Goal: Task Accomplishment & Management: Manage account settings

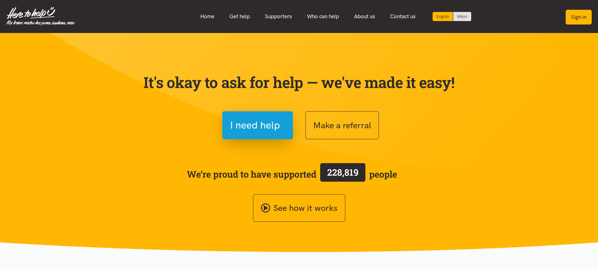
click at [571, 19] on button "Sign in" at bounding box center [579, 17] width 26 height 15
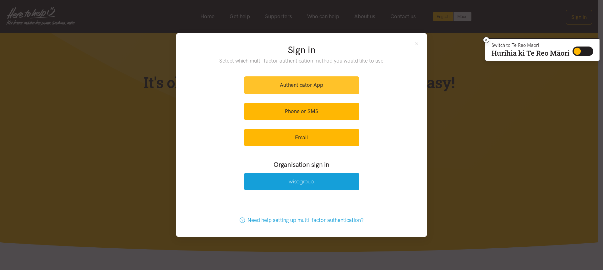
click at [290, 86] on link "Authenticator App" at bounding box center [301, 84] width 115 height 17
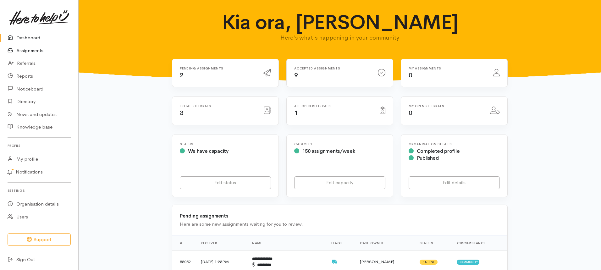
click at [24, 49] on link "Assignments" at bounding box center [39, 50] width 78 height 13
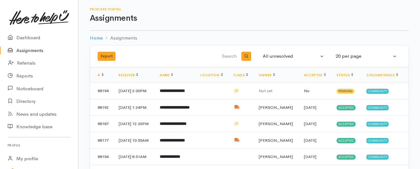
click at [30, 51] on link "Assignments" at bounding box center [39, 50] width 78 height 13
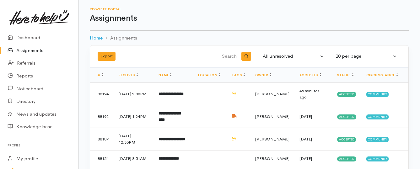
click at [37, 51] on link "Assignments" at bounding box center [39, 50] width 78 height 13
click at [33, 52] on link "Assignments" at bounding box center [39, 50] width 78 height 13
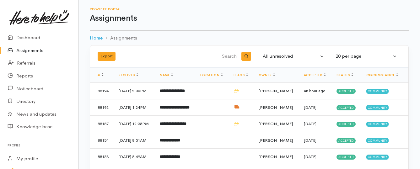
click at [38, 51] on link "Assignments" at bounding box center [39, 50] width 78 height 13
click at [34, 51] on link "Assignments" at bounding box center [39, 50] width 78 height 13
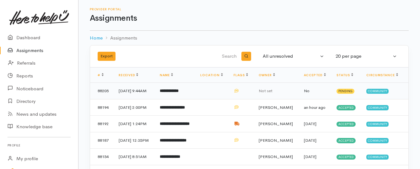
click at [173, 91] on b "**********" at bounding box center [169, 91] width 19 height 4
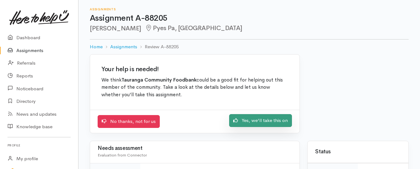
click at [243, 120] on link "Yes, we'll take this on" at bounding box center [260, 120] width 63 height 13
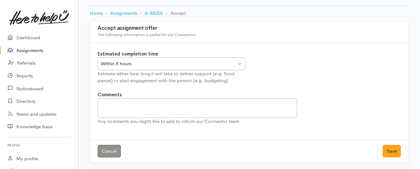
scroll to position [35, 0]
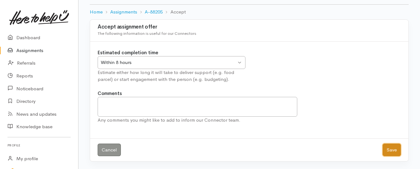
click at [393, 149] on button "Save" at bounding box center [392, 150] width 18 height 13
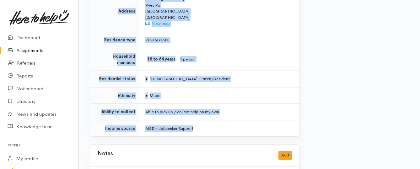
scroll to position [505, 0]
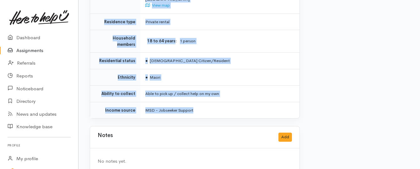
drag, startPoint x: 144, startPoint y: 48, endPoint x: 235, endPoint y: 100, distance: 105.1
copy div "**********"
click at [37, 51] on link "Assignments" at bounding box center [39, 50] width 78 height 13
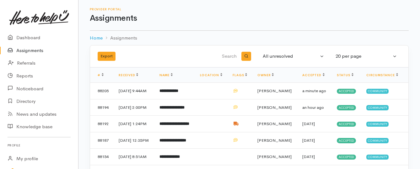
click at [38, 50] on link "Assignments" at bounding box center [39, 50] width 78 height 13
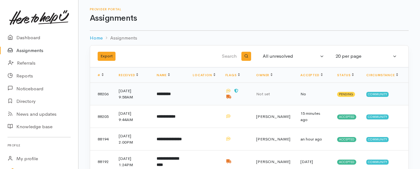
click at [171, 94] on b "*********" at bounding box center [164, 94] width 14 height 4
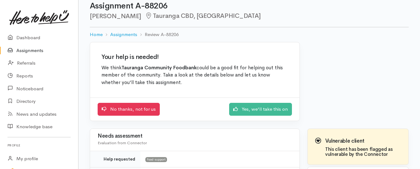
scroll to position [31, 0]
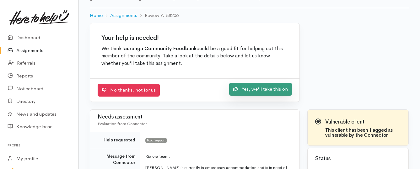
click at [251, 90] on link "Yes, we'll take this on" at bounding box center [260, 89] width 63 height 13
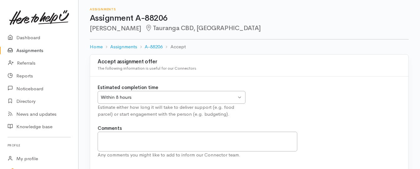
click at [235, 98] on div "Within 8 hours" at bounding box center [169, 97] width 136 height 7
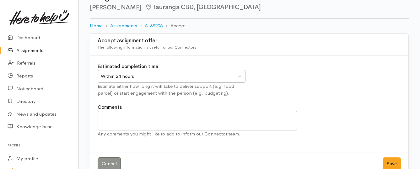
scroll to position [35, 0]
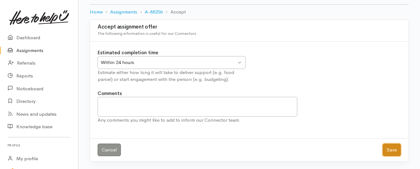
click at [387, 150] on button "Save" at bounding box center [392, 150] width 18 height 13
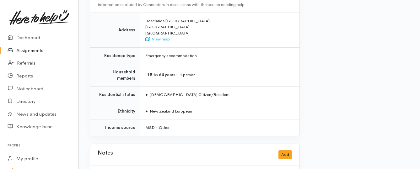
scroll to position [534, 0]
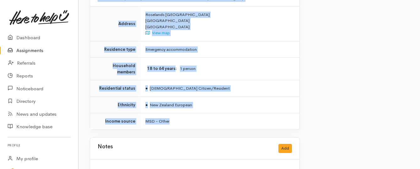
drag, startPoint x: 144, startPoint y: 54, endPoint x: 255, endPoint y: 108, distance: 123.8
copy div "Kia ora team, Susan is currently in emergency accommodation and is in need of k…"
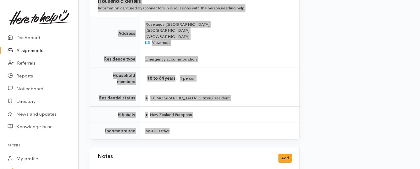
scroll to position [552, 0]
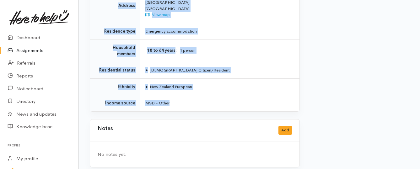
click at [30, 52] on link "Assignments" at bounding box center [39, 50] width 78 height 13
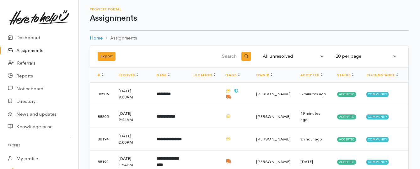
click at [25, 51] on link "Assignments" at bounding box center [39, 50] width 78 height 13
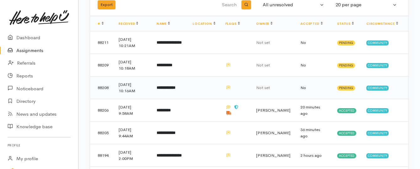
scroll to position [63, 0]
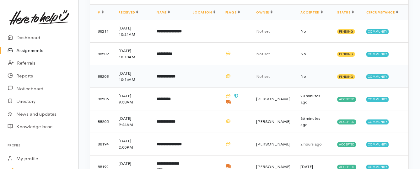
click at [171, 76] on b "**********" at bounding box center [166, 76] width 19 height 4
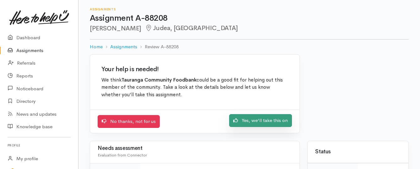
click at [247, 123] on link "Yes, we'll take this on" at bounding box center [260, 120] width 63 height 13
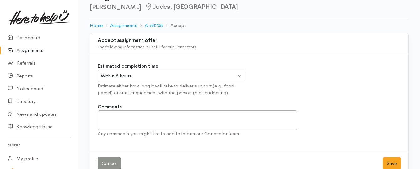
scroll to position [35, 0]
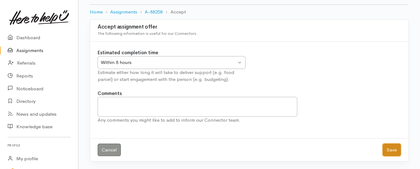
click at [395, 150] on button "Save" at bounding box center [392, 150] width 18 height 13
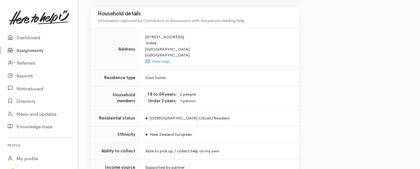
scroll to position [471, 0]
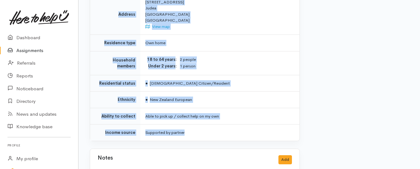
drag, startPoint x: 145, startPoint y: 49, endPoint x: 216, endPoint y: 112, distance: 95.0
copy div "**********"
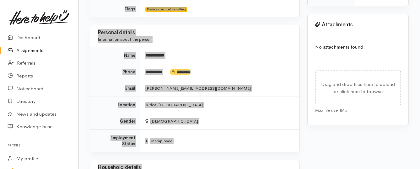
scroll to position [189, 0]
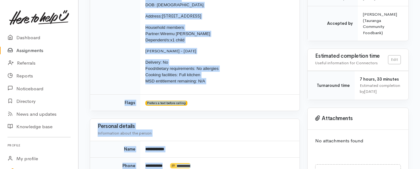
click at [28, 51] on link "Assignments" at bounding box center [39, 50] width 78 height 13
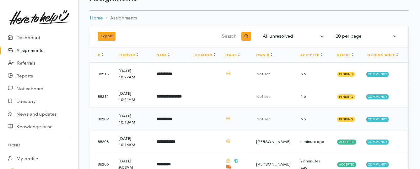
scroll to position [31, 0]
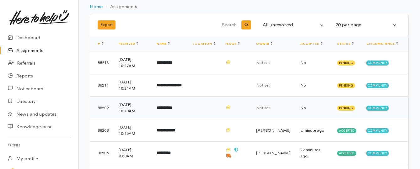
click at [168, 109] on b "**********" at bounding box center [165, 108] width 16 height 4
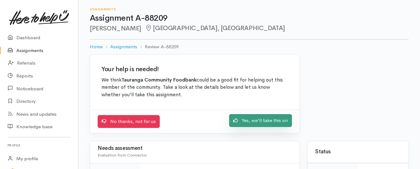
click at [252, 119] on link "Yes, we'll take this on" at bounding box center [260, 120] width 63 height 13
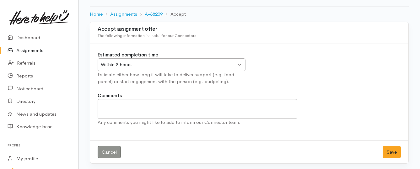
scroll to position [35, 0]
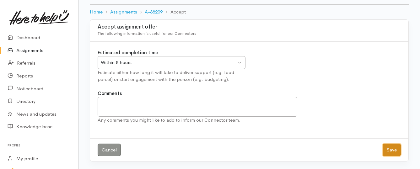
click at [390, 150] on button "Save" at bounding box center [392, 150] width 18 height 13
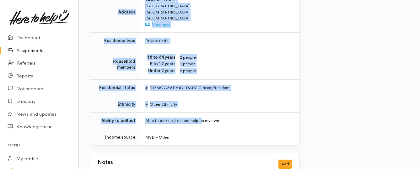
scroll to position [471, 0]
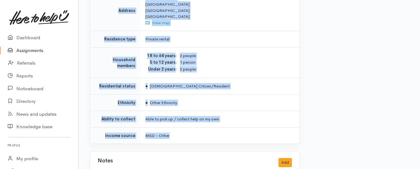
drag, startPoint x: 146, startPoint y: 79, endPoint x: 206, endPoint y: 116, distance: 70.6
copy div "**********"
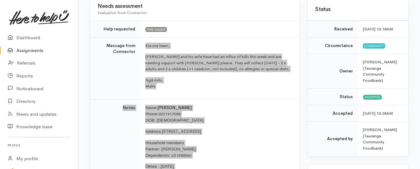
scroll to position [63, 0]
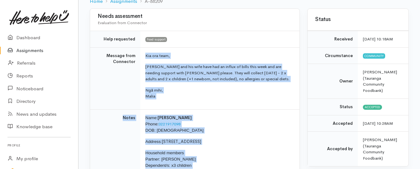
click at [40, 50] on link "Assignments" at bounding box center [39, 50] width 78 height 13
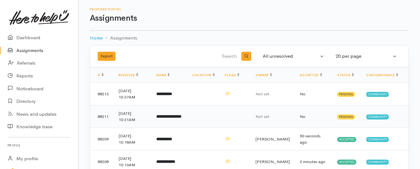
click at [175, 119] on b "**********" at bounding box center [168, 117] width 25 height 4
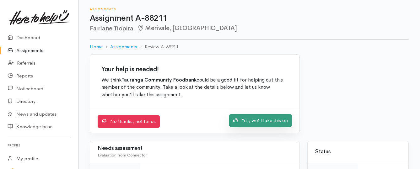
click at [247, 119] on link "Yes, we'll take this on" at bounding box center [260, 120] width 63 height 13
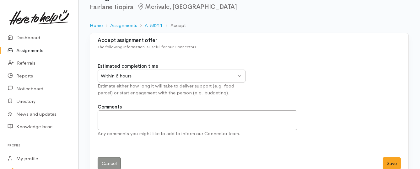
scroll to position [35, 0]
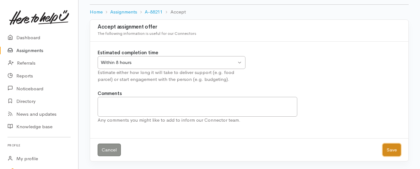
click at [391, 151] on button "Save" at bounding box center [392, 150] width 18 height 13
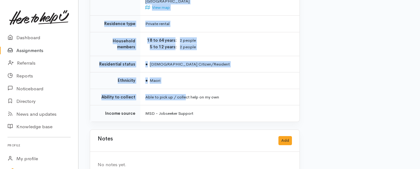
scroll to position [484, 0]
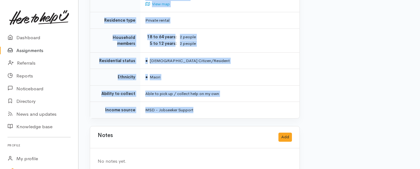
drag, startPoint x: 145, startPoint y: 49, endPoint x: 212, endPoint y: 92, distance: 79.8
copy div "**********"
click at [31, 51] on link "Assignments" at bounding box center [39, 50] width 78 height 13
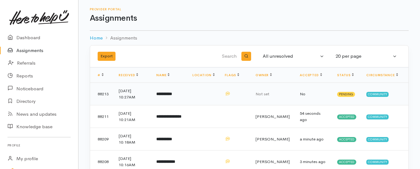
click at [172, 95] on b "**********" at bounding box center [164, 94] width 16 height 4
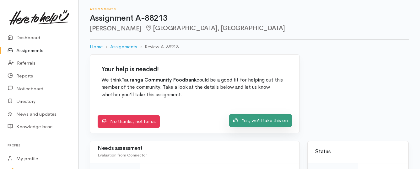
click at [245, 121] on link "Yes, we'll take this on" at bounding box center [260, 120] width 63 height 13
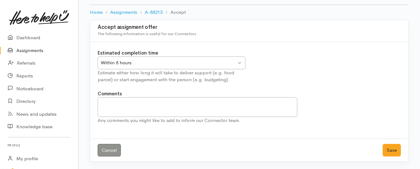
scroll to position [35, 0]
click at [386, 151] on button "Save" at bounding box center [392, 150] width 18 height 13
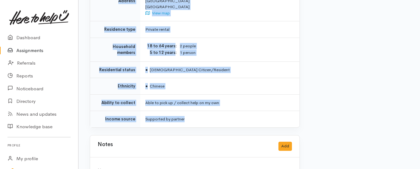
scroll to position [500, 0]
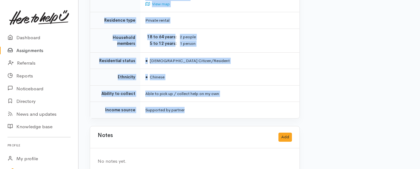
drag, startPoint x: 144, startPoint y: 47, endPoint x: 190, endPoint y: 95, distance: 66.4
copy div "**********"
click at [34, 52] on link "Assignments" at bounding box center [39, 50] width 78 height 13
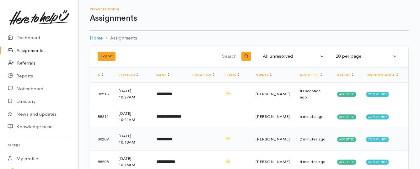
click at [188, 140] on td "**********" at bounding box center [169, 139] width 36 height 23
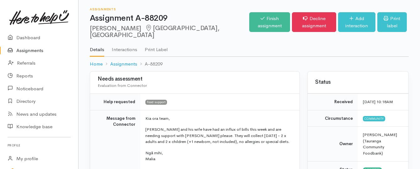
click at [35, 49] on link "Assignments" at bounding box center [39, 50] width 78 height 13
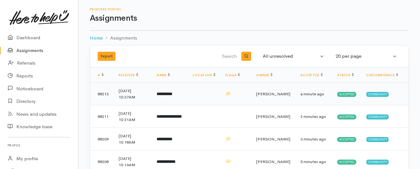
click at [172, 94] on b "**********" at bounding box center [165, 94] width 16 height 4
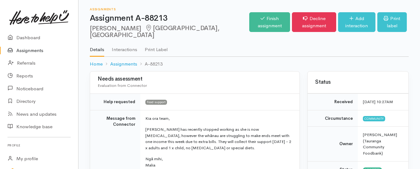
click at [31, 52] on link "Assignments" at bounding box center [39, 50] width 78 height 13
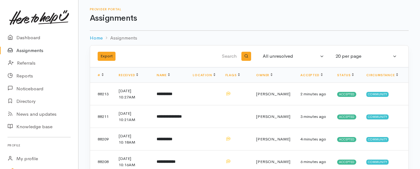
click at [37, 50] on link "Assignments" at bounding box center [39, 50] width 78 height 13
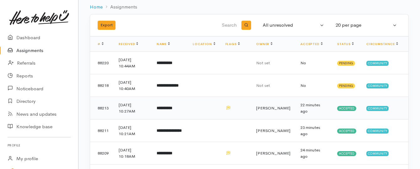
scroll to position [31, 0]
click at [179, 85] on b "**********" at bounding box center [168, 85] width 22 height 4
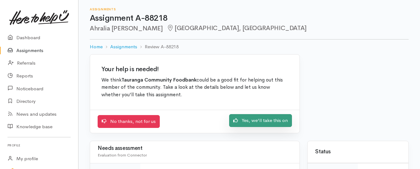
click at [246, 122] on link "Yes, we'll take this on" at bounding box center [260, 120] width 63 height 13
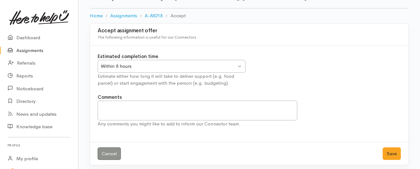
scroll to position [35, 0]
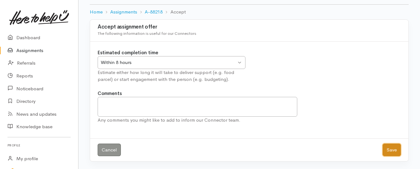
click at [390, 149] on button "Save" at bounding box center [392, 150] width 18 height 13
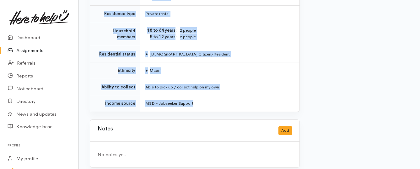
scroll to position [490, 0]
drag, startPoint x: 144, startPoint y: 54, endPoint x: 220, endPoint y: 99, distance: 88.6
copy div "**********"
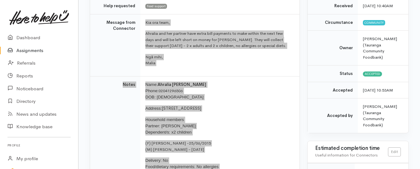
scroll to position [82, 0]
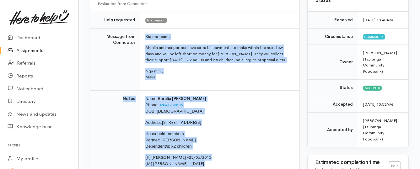
click at [42, 51] on link "Assignments" at bounding box center [39, 50] width 78 height 13
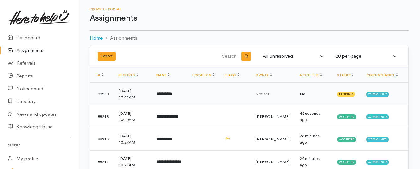
click at [167, 95] on b "**********" at bounding box center [164, 94] width 16 height 4
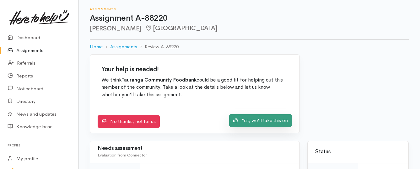
click at [254, 121] on link "Yes, we'll take this on" at bounding box center [260, 120] width 63 height 13
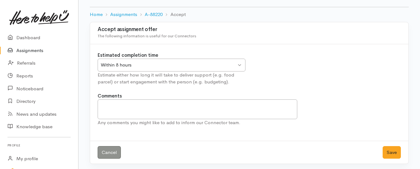
scroll to position [35, 0]
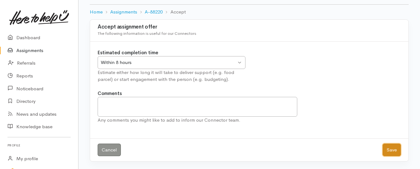
click at [387, 152] on button "Save" at bounding box center [392, 150] width 18 height 13
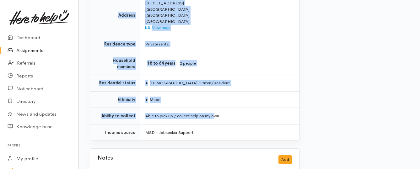
scroll to position [440, 0]
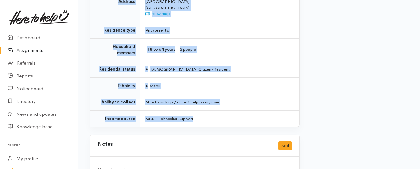
drag, startPoint x: 144, startPoint y: 49, endPoint x: 216, endPoint y: 99, distance: 88.0
copy div "**********"
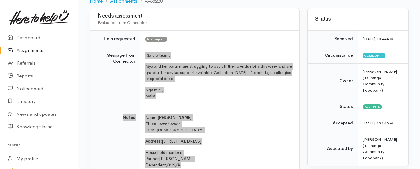
scroll to position [63, 0]
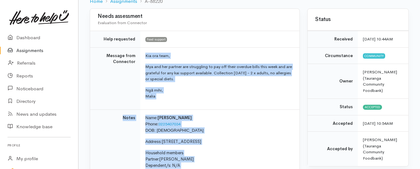
click at [19, 50] on link "Assignments" at bounding box center [39, 50] width 78 height 13
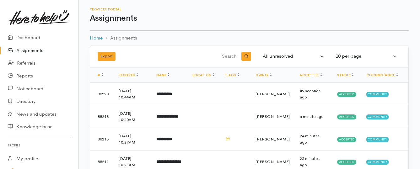
click at [36, 53] on link "Assignments" at bounding box center [39, 50] width 78 height 13
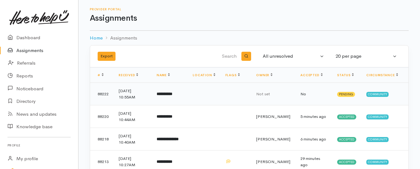
click at [172, 95] on b "**********" at bounding box center [165, 94] width 16 height 4
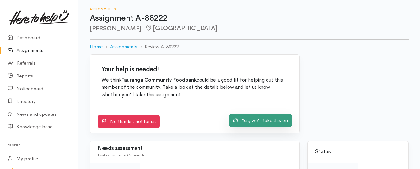
click at [242, 119] on link "Yes, we'll take this on" at bounding box center [260, 120] width 63 height 13
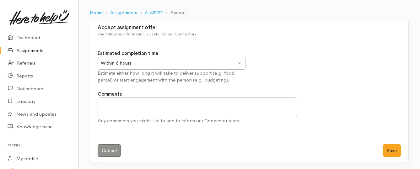
scroll to position [35, 0]
click at [389, 151] on button "Save" at bounding box center [392, 150] width 18 height 13
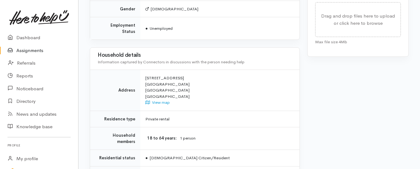
scroll to position [408, 0]
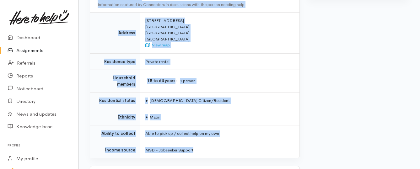
drag, startPoint x: 145, startPoint y: 48, endPoint x: 228, endPoint y: 131, distance: 117.5
copy div "**********"
click at [20, 51] on link "Assignments" at bounding box center [39, 50] width 78 height 13
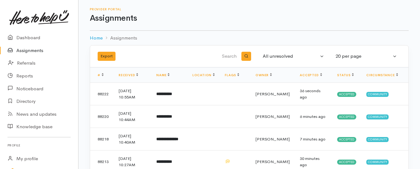
click at [37, 51] on link "Assignments" at bounding box center [39, 50] width 78 height 13
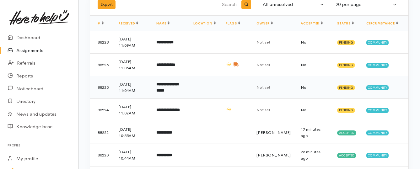
scroll to position [63, 0]
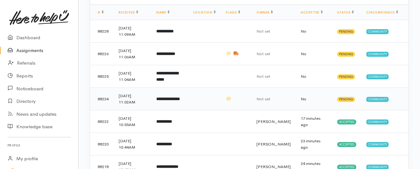
click at [177, 100] on b "**********" at bounding box center [168, 99] width 24 height 4
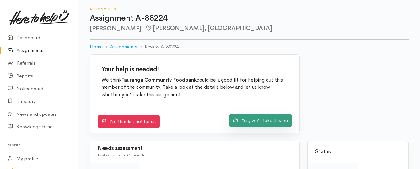
click at [246, 122] on link "Yes, we'll take this on" at bounding box center [260, 120] width 63 height 13
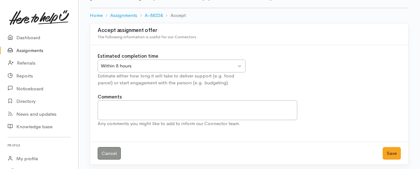
scroll to position [35, 0]
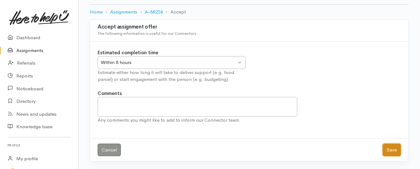
click at [388, 149] on button "Save" at bounding box center [392, 150] width 18 height 13
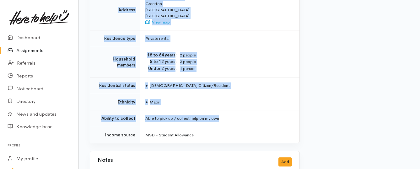
scroll to position [503, 0]
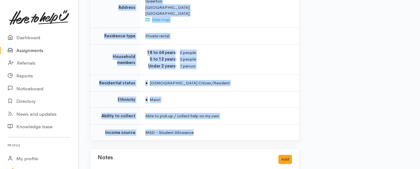
drag, startPoint x: 145, startPoint y: 56, endPoint x: 227, endPoint y: 120, distance: 103.9
copy div "**********"
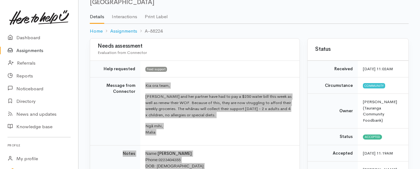
scroll to position [31, 0]
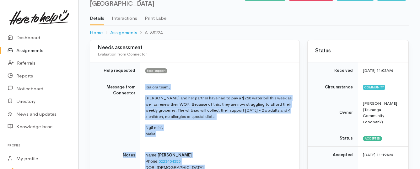
click at [29, 47] on link "Assignments" at bounding box center [39, 50] width 78 height 13
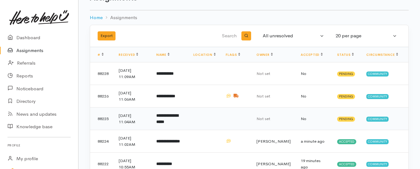
scroll to position [31, 0]
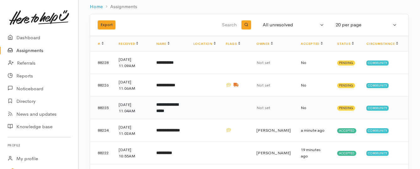
click at [175, 108] on b "**********" at bounding box center [167, 108] width 22 height 10
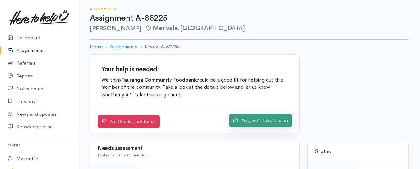
click at [240, 120] on link "Yes, we'll take this on" at bounding box center [260, 120] width 63 height 13
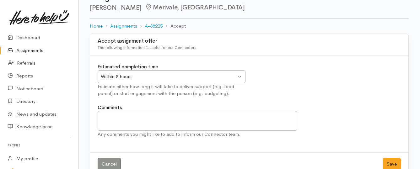
scroll to position [35, 0]
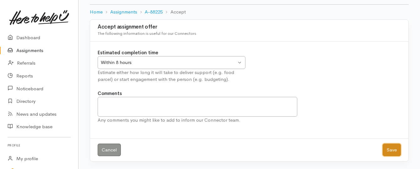
click at [390, 151] on button "Save" at bounding box center [392, 150] width 18 height 13
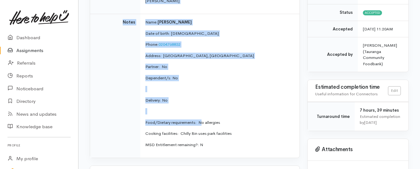
scroll to position [157, 0]
drag, startPoint x: 145, startPoint y: 85, endPoint x: 201, endPoint y: 115, distance: 64.2
click at [201, 115] on tbody "Help requested Food support Message from Connector Joshuas benefit was stopped …" at bounding box center [195, 48] width 210 height 222
click at [203, 108] on td "Name: Joshua Pratt Keatley Date of birth: 21/12/85 Phone:  0204768832 Address: …" at bounding box center [219, 86] width 159 height 144
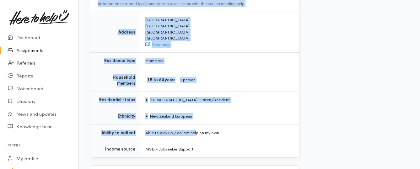
scroll to position [503, 0]
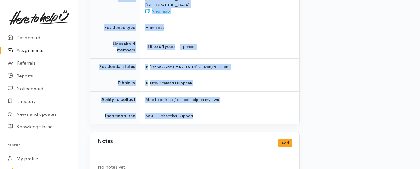
drag, startPoint x: 144, startPoint y: 55, endPoint x: 205, endPoint y: 105, distance: 78.6
copy div "**********"
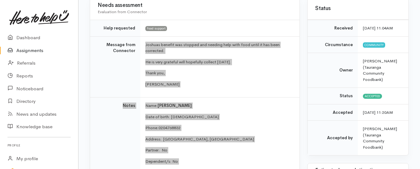
scroll to position [63, 0]
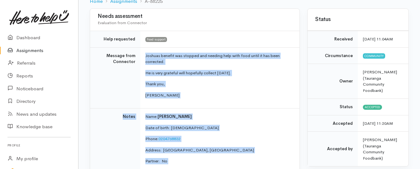
click at [26, 51] on link "Assignments" at bounding box center [39, 50] width 78 height 13
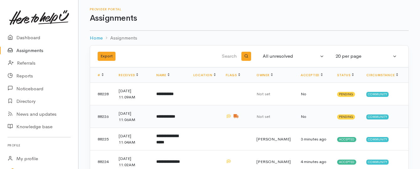
click at [170, 117] on b "**********" at bounding box center [165, 117] width 19 height 4
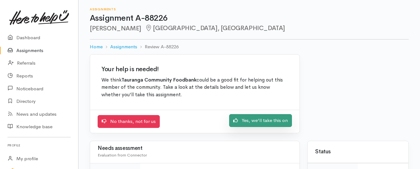
click at [241, 123] on link "Yes, we'll take this on" at bounding box center [260, 120] width 63 height 13
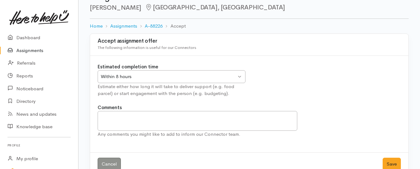
scroll to position [31, 0]
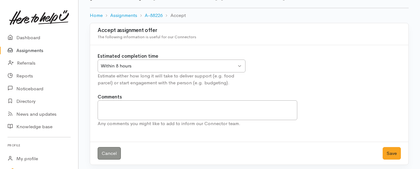
click at [240, 64] on div "Within 8 hours Within 8 hours" at bounding box center [172, 66] width 148 height 13
click at [387, 154] on button "Save" at bounding box center [392, 153] width 18 height 13
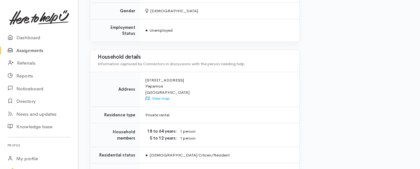
scroll to position [566, 0]
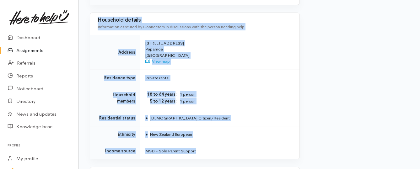
drag, startPoint x: 142, startPoint y: 48, endPoint x: 213, endPoint y: 131, distance: 109.1
copy div "Jen was made redundant with no notice needing help with food please. She had lo…"
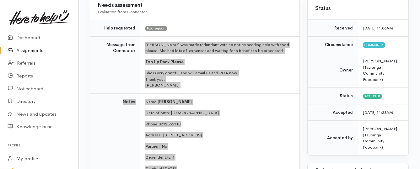
scroll to position [63, 0]
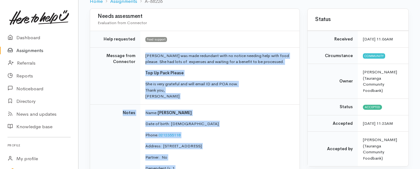
click at [20, 50] on link "Assignments" at bounding box center [39, 50] width 78 height 13
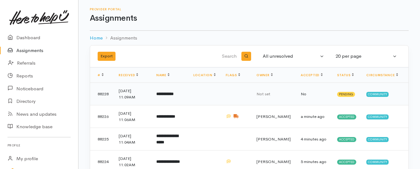
click at [174, 94] on b "**********" at bounding box center [164, 94] width 17 height 4
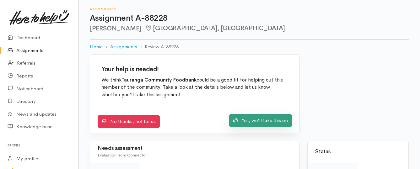
click at [249, 122] on link "Yes, we'll take this on" at bounding box center [260, 120] width 63 height 13
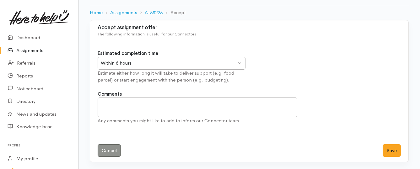
scroll to position [35, 0]
click at [394, 149] on button "Save" at bounding box center [392, 150] width 18 height 13
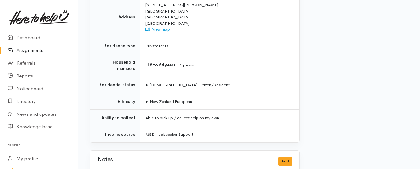
scroll to position [503, 0]
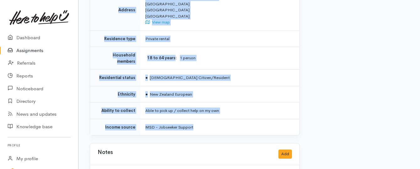
drag, startPoint x: 146, startPoint y: 80, endPoint x: 204, endPoint y: 110, distance: 65.1
copy div "**********"
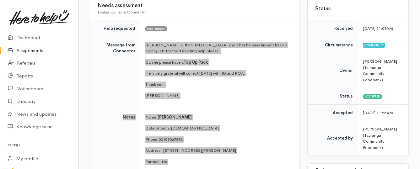
scroll to position [63, 0]
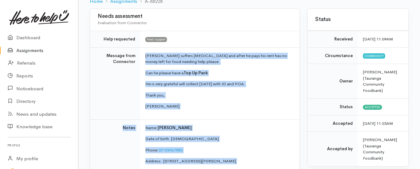
click at [30, 51] on link "Assignments" at bounding box center [39, 50] width 78 height 13
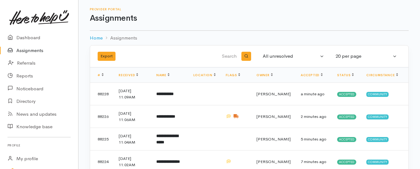
click at [33, 49] on link "Assignments" at bounding box center [39, 50] width 78 height 13
click at [36, 52] on link "Assignments" at bounding box center [39, 50] width 78 height 13
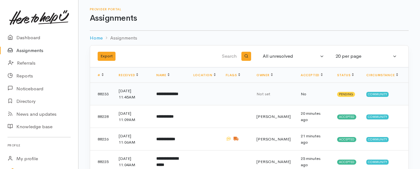
click at [178, 95] on b "**********" at bounding box center [167, 94] width 22 height 4
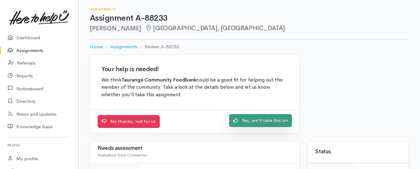
click at [280, 122] on link "Yes, we'll take this on" at bounding box center [260, 120] width 63 height 13
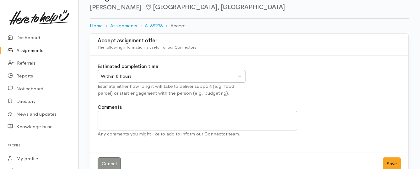
scroll to position [35, 0]
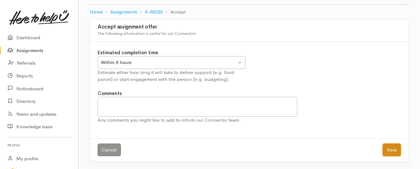
click at [391, 146] on button "Save" at bounding box center [392, 150] width 18 height 13
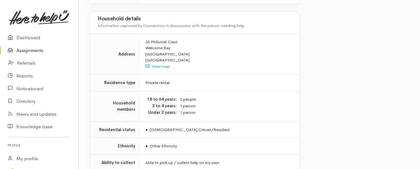
scroll to position [471, 0]
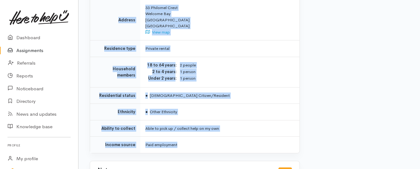
drag, startPoint x: 144, startPoint y: 55, endPoint x: 210, endPoint y: 135, distance: 104.0
copy div "**********"
click at [33, 50] on link "Assignments" at bounding box center [39, 50] width 78 height 13
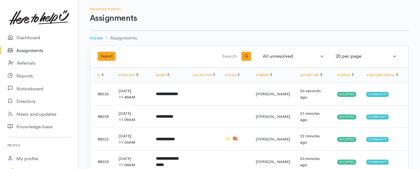
click at [31, 51] on link "Assignments" at bounding box center [39, 50] width 78 height 13
click at [38, 51] on link "Assignments" at bounding box center [39, 50] width 78 height 13
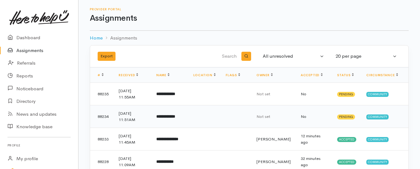
click at [175, 116] on b "**********" at bounding box center [165, 117] width 19 height 4
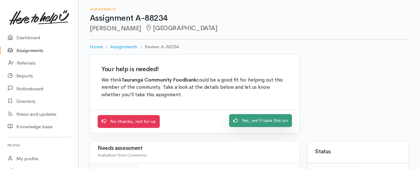
click at [243, 121] on link "Yes, we'll take this on" at bounding box center [260, 120] width 63 height 13
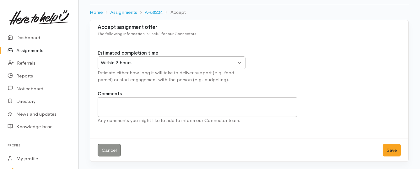
scroll to position [35, 0]
click at [394, 151] on button "Save" at bounding box center [392, 150] width 18 height 13
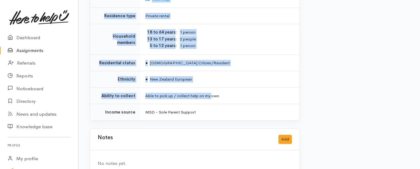
scroll to position [450, 0]
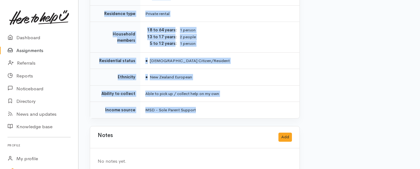
drag, startPoint x: 143, startPoint y: 47, endPoint x: 217, endPoint y: 90, distance: 85.0
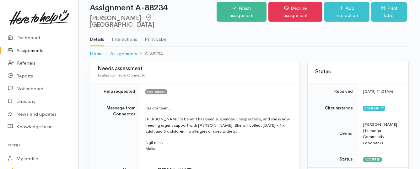
click at [210, 74] on div "Needs assessment Evaluation from Connector" at bounding box center [195, 72] width 210 height 22
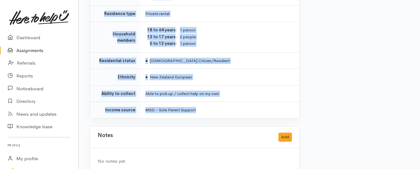
drag, startPoint x: 144, startPoint y: 37, endPoint x: 206, endPoint y: 96, distance: 86.0
copy div "**********"
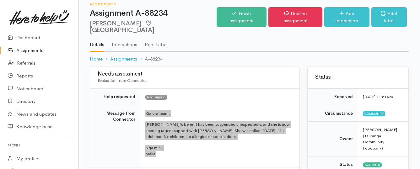
scroll to position [0, 0]
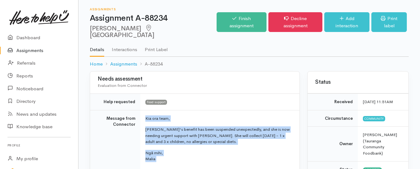
click at [31, 52] on link "Assignments" at bounding box center [39, 50] width 78 height 13
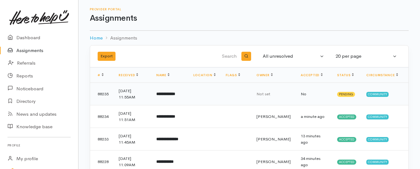
click at [175, 95] on b "**********" at bounding box center [165, 94] width 19 height 4
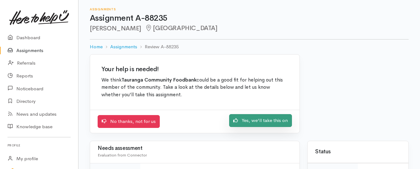
click at [237, 121] on icon at bounding box center [235, 120] width 5 height 5
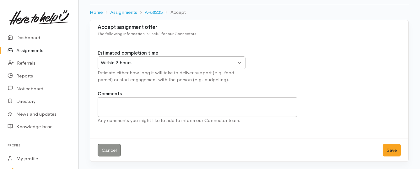
scroll to position [35, 0]
click at [391, 150] on button "Save" at bounding box center [392, 150] width 18 height 13
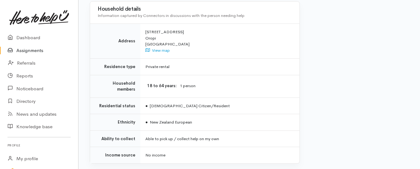
scroll to position [534, 0]
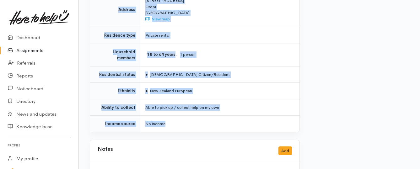
drag, startPoint x: 144, startPoint y: 46, endPoint x: 243, endPoint y: 107, distance: 116.4
copy div "**********"
click at [37, 49] on link "Assignments" at bounding box center [39, 50] width 78 height 13
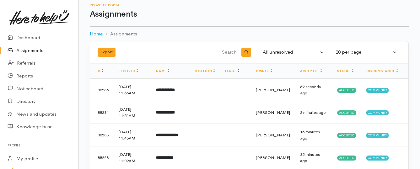
scroll to position [31, 0]
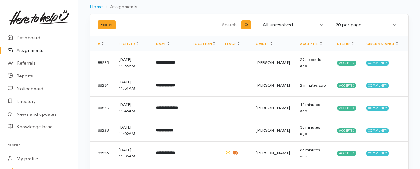
click at [35, 49] on link "Assignments" at bounding box center [39, 50] width 78 height 13
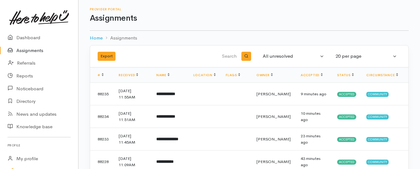
click at [36, 52] on link "Assignments" at bounding box center [39, 50] width 78 height 13
click at [30, 52] on link "Assignments" at bounding box center [39, 50] width 78 height 13
click at [38, 51] on link "Assignments" at bounding box center [39, 50] width 78 height 13
click at [172, 95] on b "**********" at bounding box center [164, 94] width 16 height 4
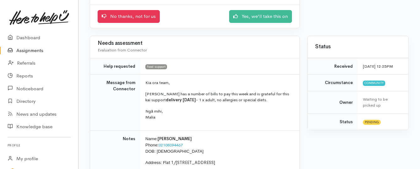
scroll to position [94, 0]
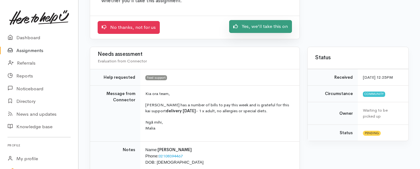
click at [254, 28] on link "Yes, we'll take this on" at bounding box center [260, 26] width 63 height 13
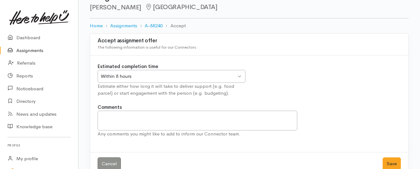
scroll to position [31, 0]
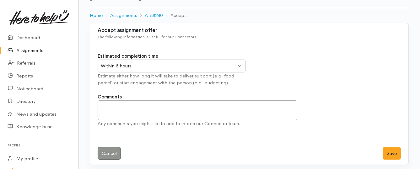
click at [229, 66] on div "Within 8 hours" at bounding box center [169, 66] width 136 height 7
click at [392, 154] on button "Save" at bounding box center [392, 153] width 18 height 13
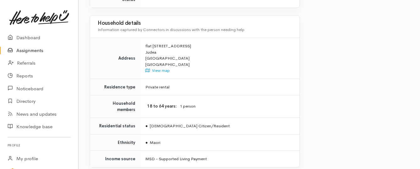
scroll to position [471, 0]
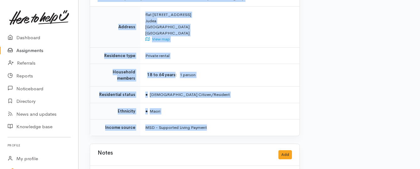
drag, startPoint x: 145, startPoint y: 49, endPoint x: 247, endPoint y: 109, distance: 118.9
copy div "**********"
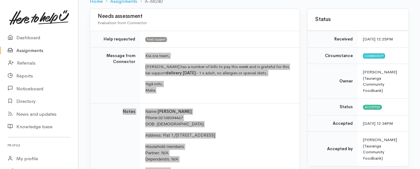
scroll to position [31, 0]
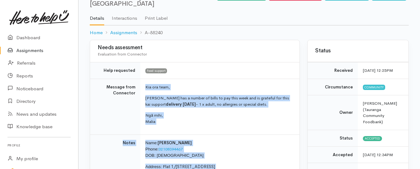
click at [39, 52] on link "Assignments" at bounding box center [39, 50] width 78 height 13
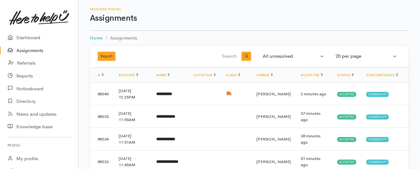
click at [22, 50] on link "Assignments" at bounding box center [39, 50] width 78 height 13
click at [24, 51] on link "Assignments" at bounding box center [39, 50] width 78 height 13
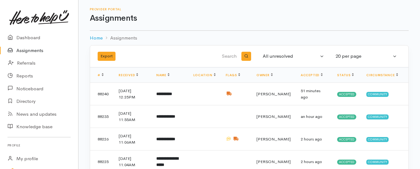
click at [31, 52] on link "Assignments" at bounding box center [39, 50] width 78 height 13
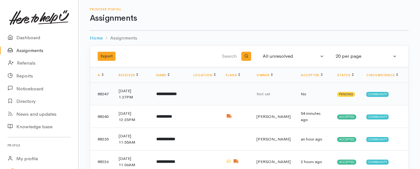
click at [166, 94] on b "**********" at bounding box center [166, 94] width 20 height 4
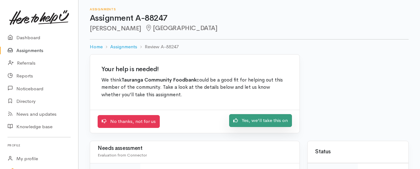
click at [241, 123] on link "Yes, we'll take this on" at bounding box center [260, 120] width 63 height 13
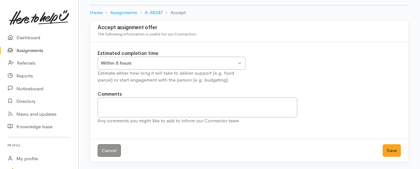
scroll to position [35, 0]
click at [387, 150] on button "Save" at bounding box center [392, 150] width 18 height 13
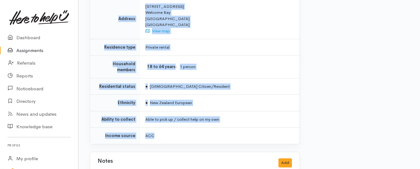
scroll to position [440, 0]
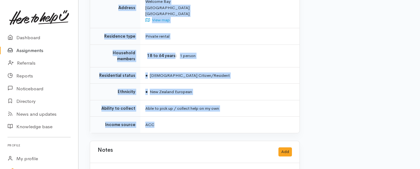
drag, startPoint x: 146, startPoint y: 80, endPoint x: 255, endPoint y: 112, distance: 113.6
copy div "**********"
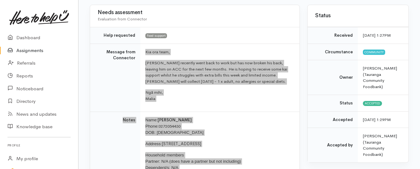
scroll to position [63, 0]
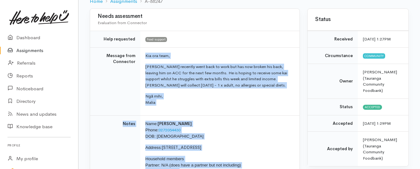
click at [29, 52] on link "Assignments" at bounding box center [39, 50] width 78 height 13
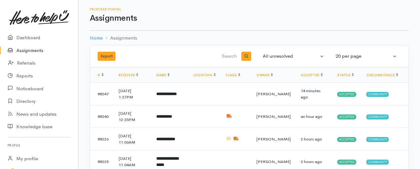
click at [36, 49] on link "Assignments" at bounding box center [39, 50] width 78 height 13
click at [34, 52] on link "Assignments" at bounding box center [39, 50] width 78 height 13
